Goal: Task Accomplishment & Management: Manage account settings

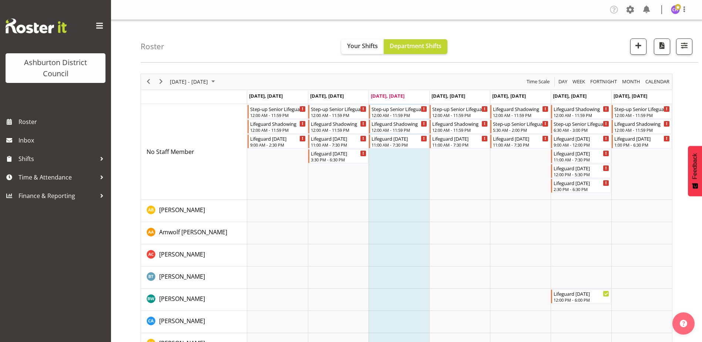
scroll to position [1485, 0]
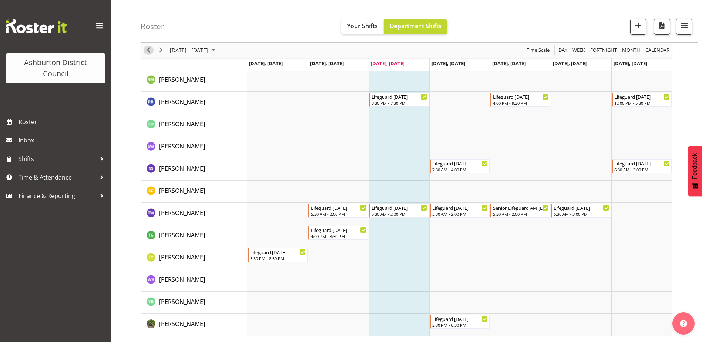
click at [151, 46] on span "Previous" at bounding box center [148, 50] width 9 height 9
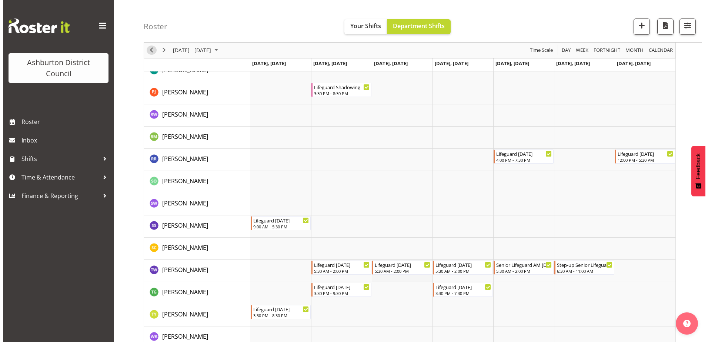
scroll to position [1485, 0]
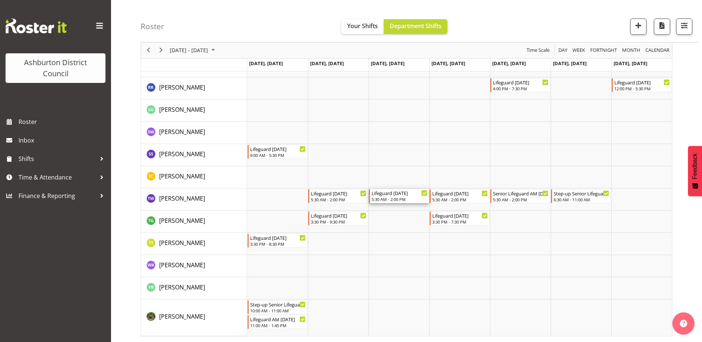
click at [398, 197] on div "Lifeguard [DATE]" at bounding box center [400, 192] width 56 height 7
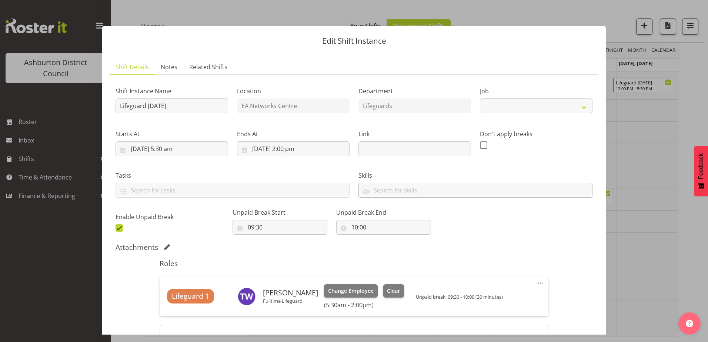
select select "38"
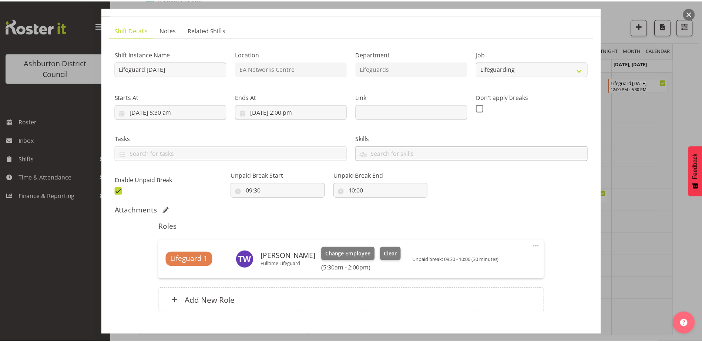
scroll to position [74, 0]
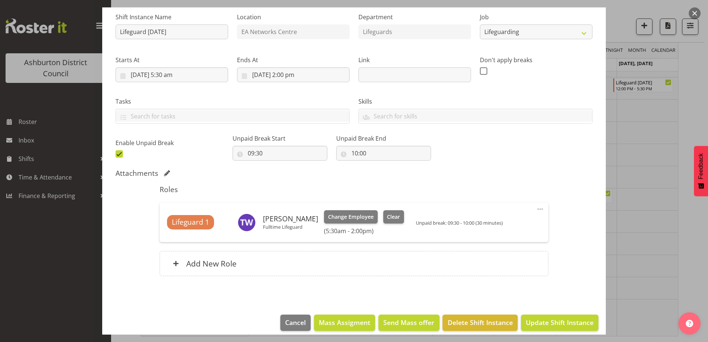
click at [536, 208] on span at bounding box center [540, 209] width 9 height 9
click at [535, 181] on div "Roles Lifeguard 1 [PERSON_NAME] Fulltime Lifeguard Change Employee Clear (5:30a…" at bounding box center [353, 233] width 397 height 104
click at [653, 166] on div at bounding box center [354, 171] width 708 height 342
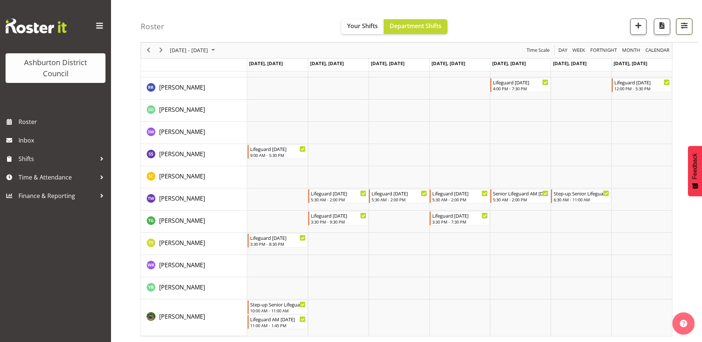
click at [684, 29] on span "button" at bounding box center [685, 26] width 10 height 10
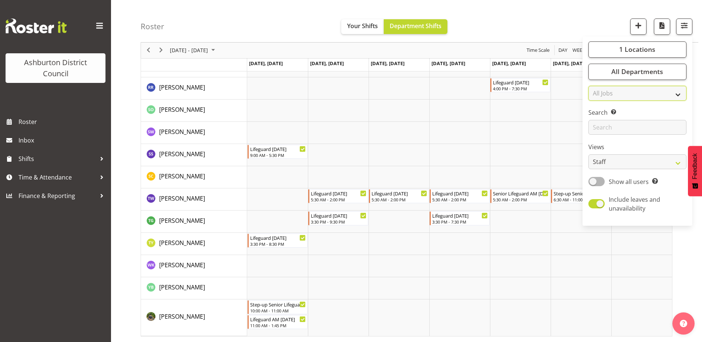
click at [653, 91] on select "All Jobs All Jobs Casual HDA - CSR HDA - EA Lifeguarding LTS- Alt Duties Ordina…" at bounding box center [638, 93] width 98 height 15
select select "34"
click at [589, 86] on select "All Jobs All Jobs Casual HDA - CSR HDA - EA Lifeguarding LTS- Alt Duties Ordina…" at bounding box center [638, 93] width 98 height 15
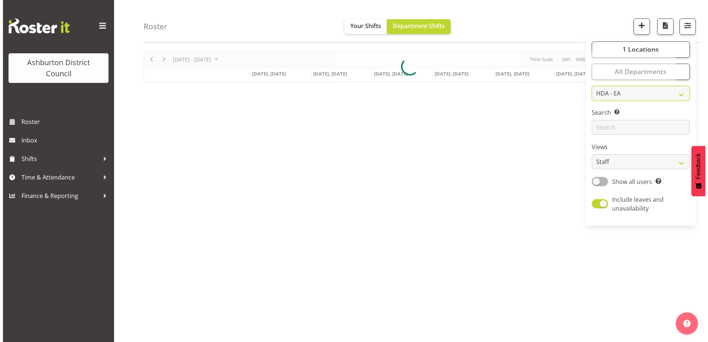
scroll to position [24, 0]
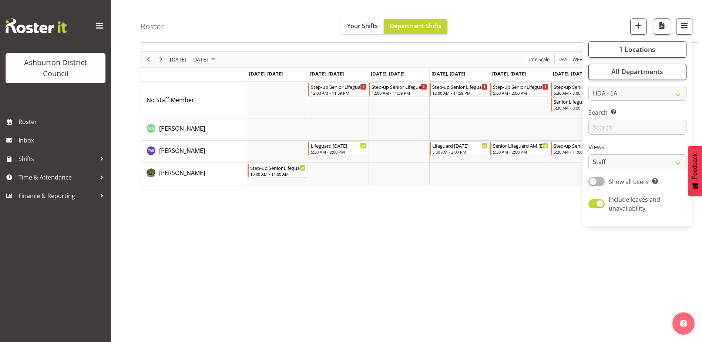
click at [418, 209] on div "[DATE] - [DATE] [DATE] Day Week Fortnight Month calendar Month Agenda Time Scal…" at bounding box center [422, 194] width 562 height 296
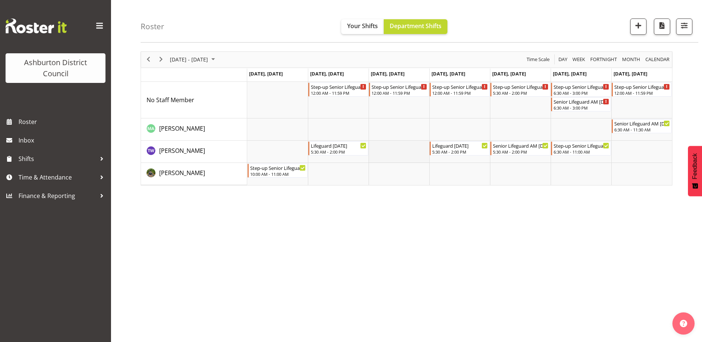
click at [423, 155] on td "Timeline Week of September 10, 2025" at bounding box center [399, 152] width 61 height 22
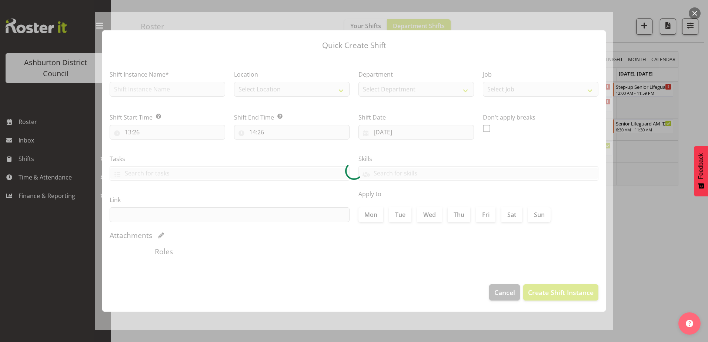
type input "[DATE]"
checkbox input "true"
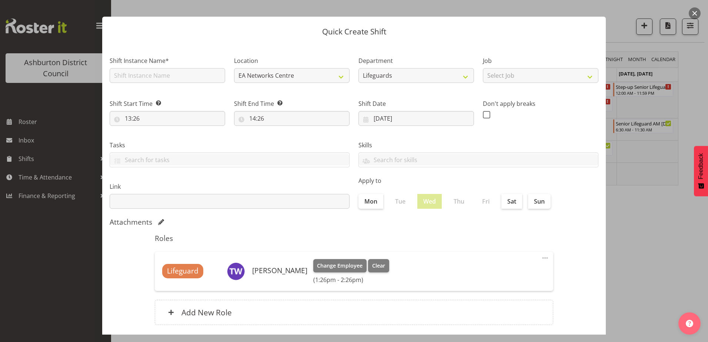
scroll to position [37, 0]
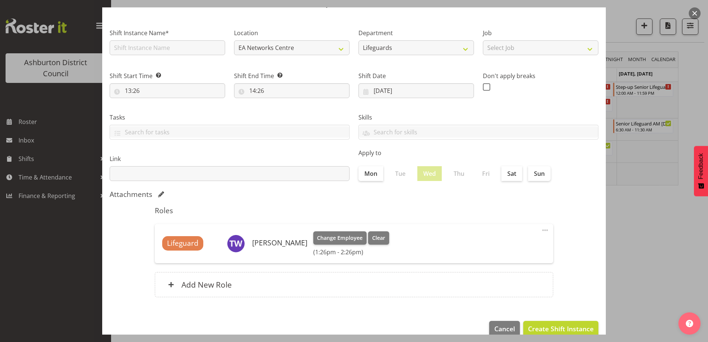
click at [542, 232] on span at bounding box center [545, 230] width 9 height 9
click at [668, 224] on div at bounding box center [354, 171] width 708 height 342
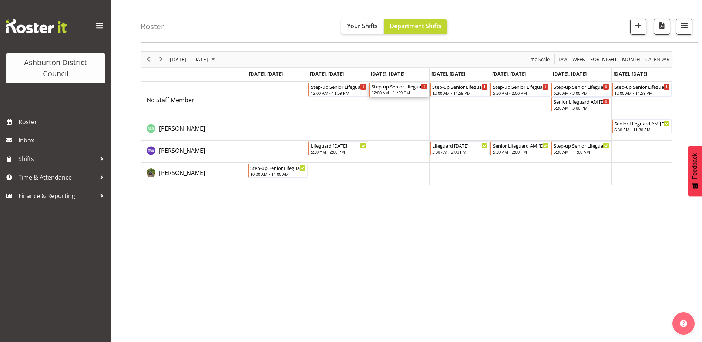
click at [410, 87] on div "Step-up Senior Lifeguard" at bounding box center [400, 86] width 56 height 7
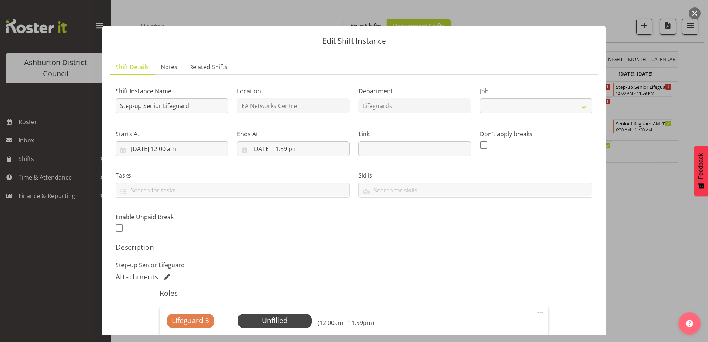
select select "34"
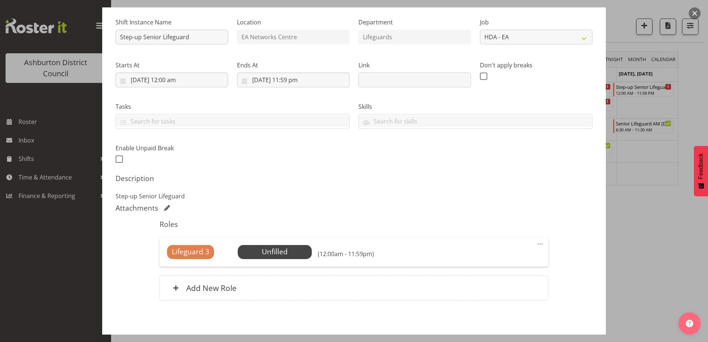
scroll to position [74, 0]
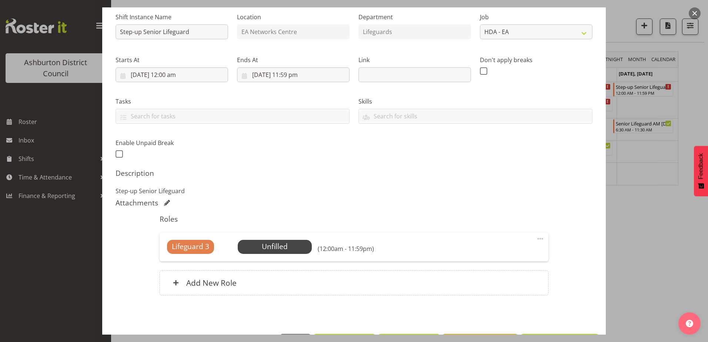
click at [645, 195] on div at bounding box center [354, 171] width 708 height 342
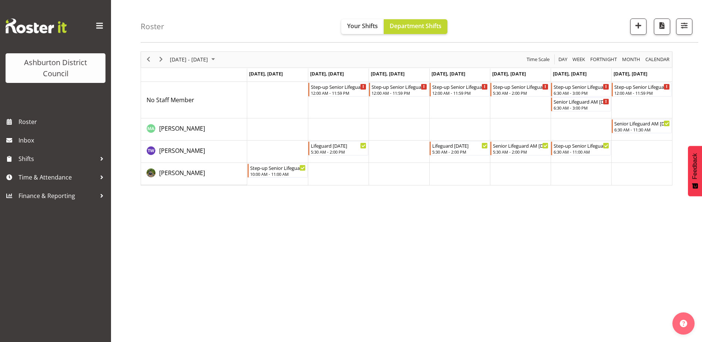
click at [407, 156] on td "Timeline Week of September 10, 2025" at bounding box center [399, 152] width 61 height 22
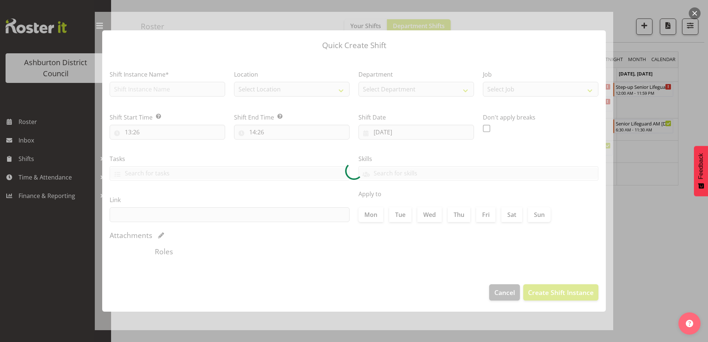
type input "[DATE]"
checkbox input "true"
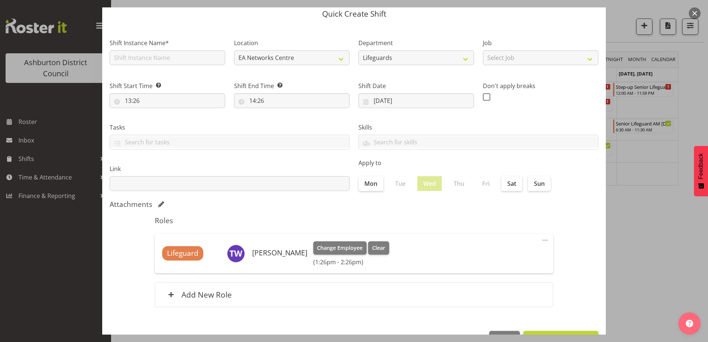
scroll to position [37, 0]
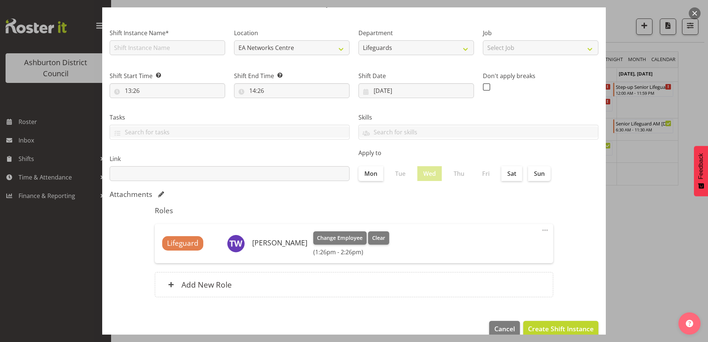
click at [646, 196] on div at bounding box center [354, 171] width 708 height 342
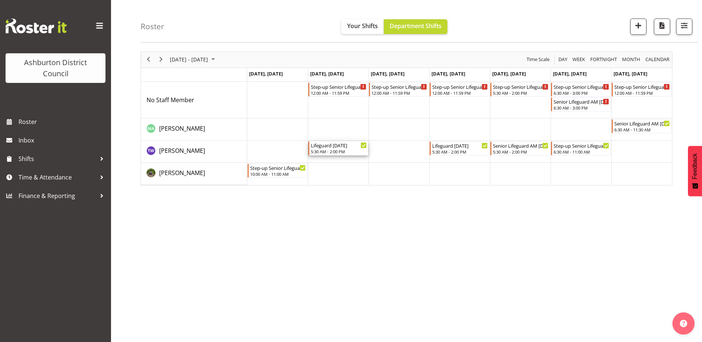
click at [337, 149] on div "Lifeguard [DATE] 5:30 AM - 2:00 PM" at bounding box center [339, 148] width 56 height 14
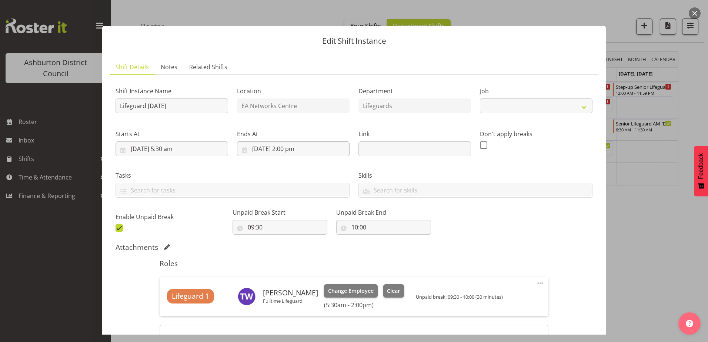
select select "34"
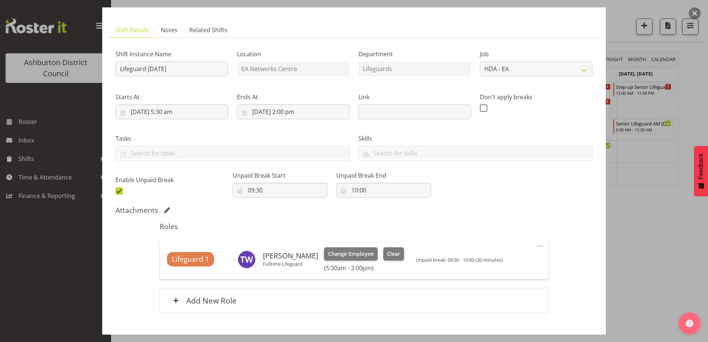
click at [674, 220] on div at bounding box center [354, 171] width 708 height 342
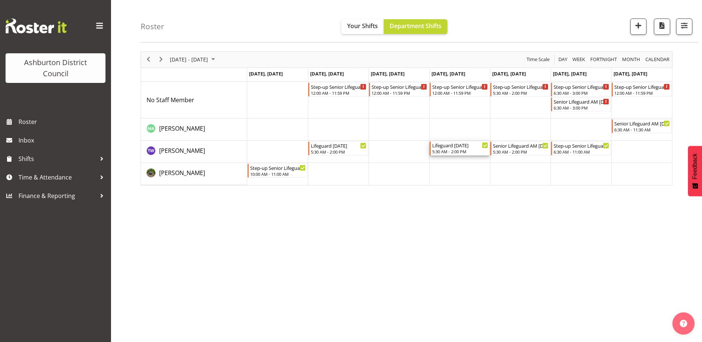
click at [444, 147] on div "Lifeguard [DATE]" at bounding box center [460, 144] width 56 height 7
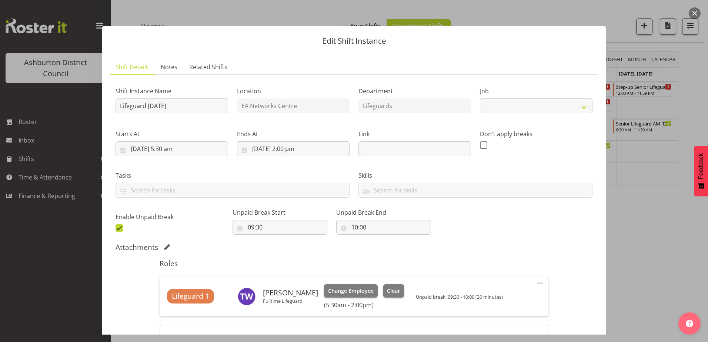
select select "34"
click at [676, 198] on div at bounding box center [354, 171] width 708 height 342
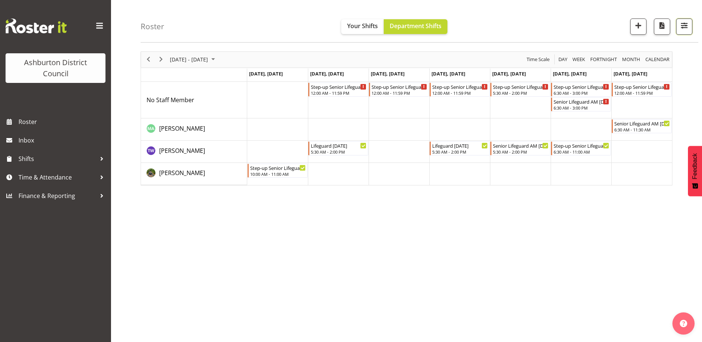
click at [684, 31] on span "button" at bounding box center [684, 26] width 3 height 9
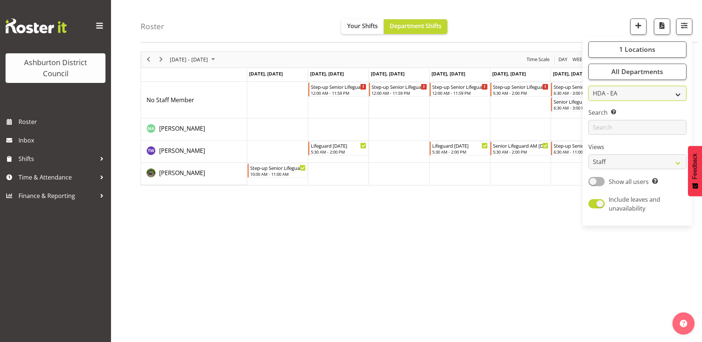
click at [636, 96] on select "All Jobs Casual HDA - CSR HDA - EA Lifeguarding LTS- Alt Duties Ordinary Time P…" at bounding box center [638, 93] width 98 height 15
select select "null"
click at [589, 86] on select "All Jobs Casual HDA - CSR HDA - EA Lifeguarding LTS- Alt Duties Ordinary Time P…" at bounding box center [638, 93] width 98 height 15
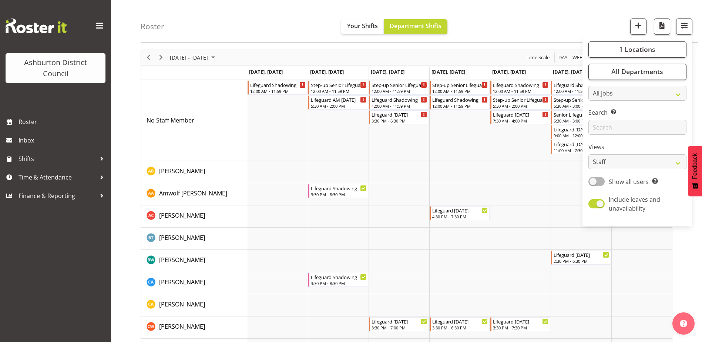
click at [495, 26] on div "Roster Your Shifts Department Shifts 1 Locations [GEOGRAPHIC_DATA] [GEOGRAPHIC_…" at bounding box center [420, 21] width 558 height 43
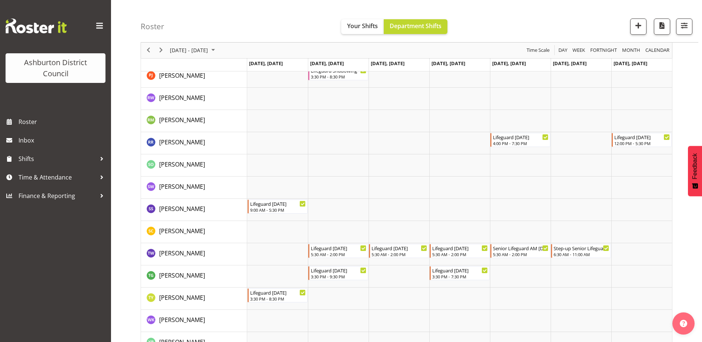
scroll to position [1431, 0]
click at [394, 249] on div "Lifeguard [DATE]" at bounding box center [400, 246] width 56 height 7
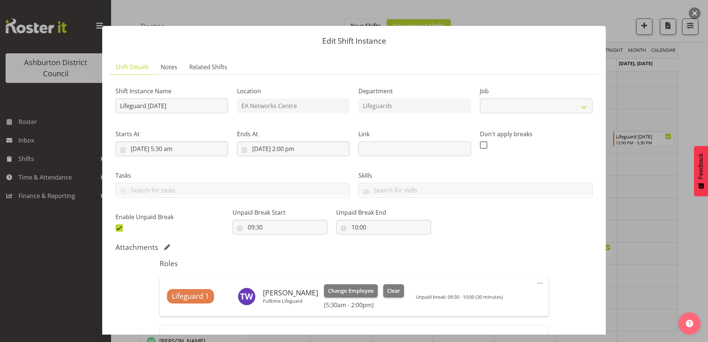
select select "38"
click at [495, 106] on select "Create new job Casual HDA - CSR HDA - EA Lifeguarding LTS- Alt Duties Ordinary …" at bounding box center [536, 105] width 113 height 15
click at [654, 127] on div at bounding box center [354, 171] width 708 height 342
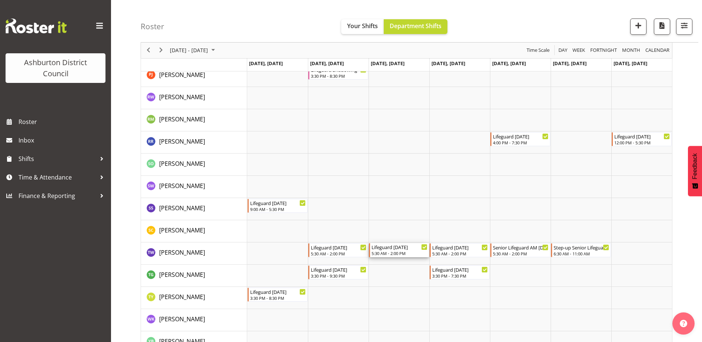
click at [402, 251] on div "Lifeguard [DATE]" at bounding box center [400, 246] width 56 height 7
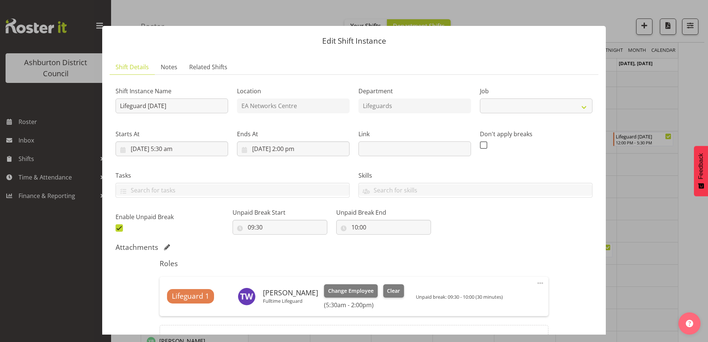
select select "38"
click at [501, 108] on select "Create new job Casual HDA - CSR HDA - EA Lifeguarding LTS- Alt Duties Ordinary …" at bounding box center [536, 105] width 113 height 15
click at [680, 178] on div at bounding box center [354, 171] width 708 height 342
